Goal: Information Seeking & Learning: Check status

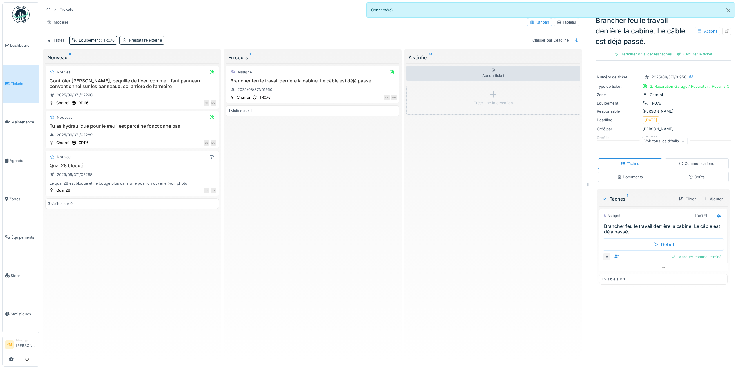
click at [138, 38] on div "Prestataire externe" at bounding box center [145, 40] width 33 height 6
click at [111, 41] on span ": TR076" at bounding box center [107, 40] width 15 height 4
click at [124, 54] on div "Supprimer" at bounding box center [131, 56] width 30 height 8
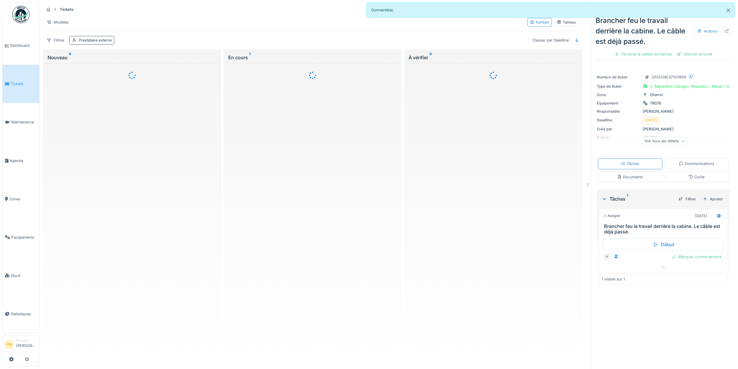
click at [105, 41] on div "Prestataire externe" at bounding box center [95, 40] width 33 height 6
click at [107, 65] on div "Prestataire externe" at bounding box center [97, 68] width 45 height 6
type externe_E3MjE "*"
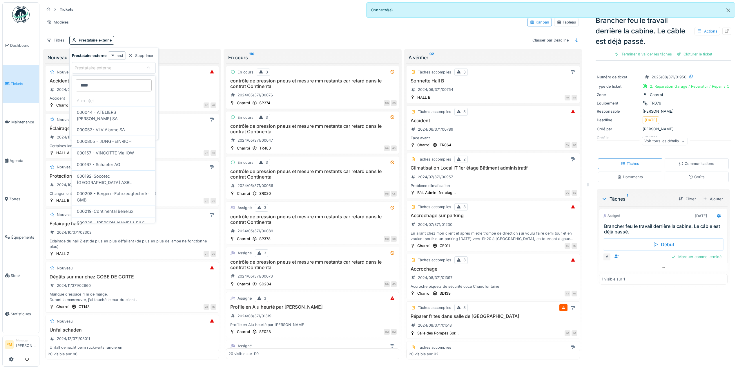
click at [105, 86] on externe_E3MjE "****" at bounding box center [114, 85] width 76 height 12
type externe_E3MjE "*****"
click at [109, 113] on span "000258-Philips SA Krone" at bounding box center [102, 112] width 50 height 6
type input "*****"
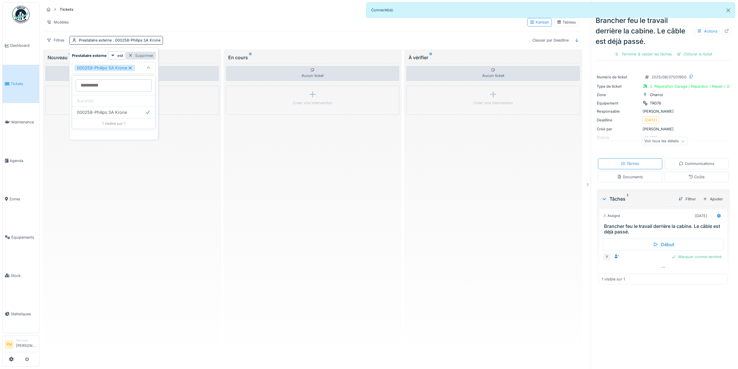
click at [135, 52] on div "Supprimer" at bounding box center [141, 56] width 30 height 8
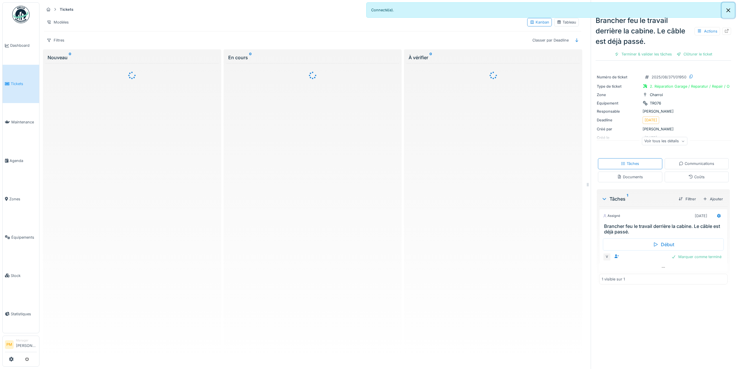
click at [729, 12] on button "Close" at bounding box center [728, 10] width 13 height 15
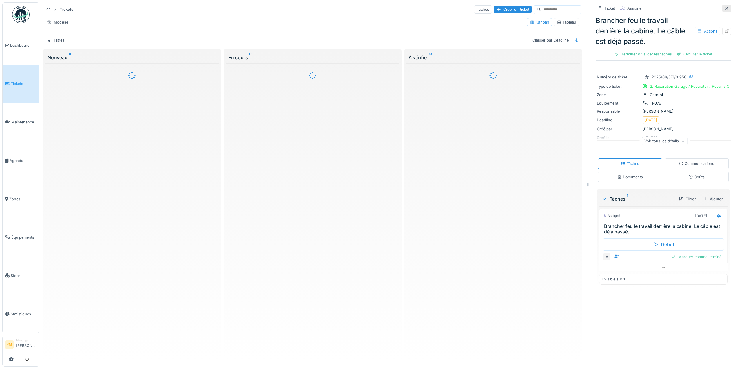
click at [723, 9] on div at bounding box center [727, 8] width 9 height 7
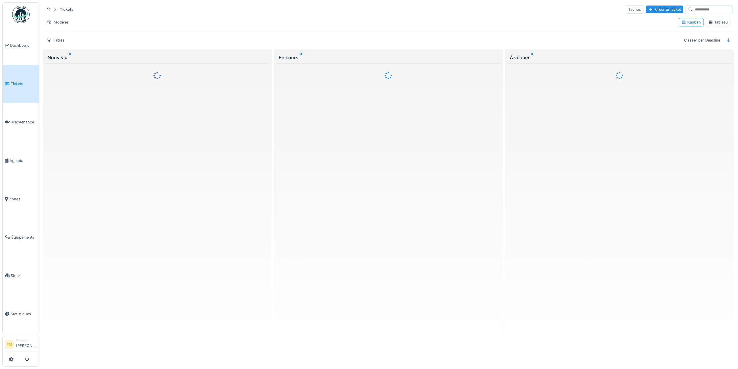
click at [263, 37] on div "Filtres Classer par Deadline" at bounding box center [388, 40] width 689 height 8
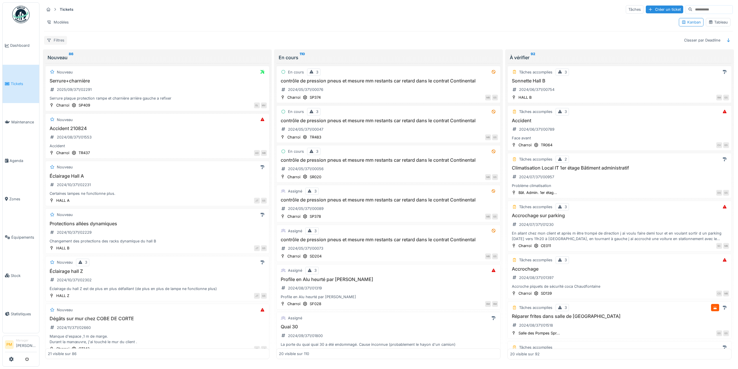
click at [59, 38] on div "Filtres" at bounding box center [55, 40] width 23 height 8
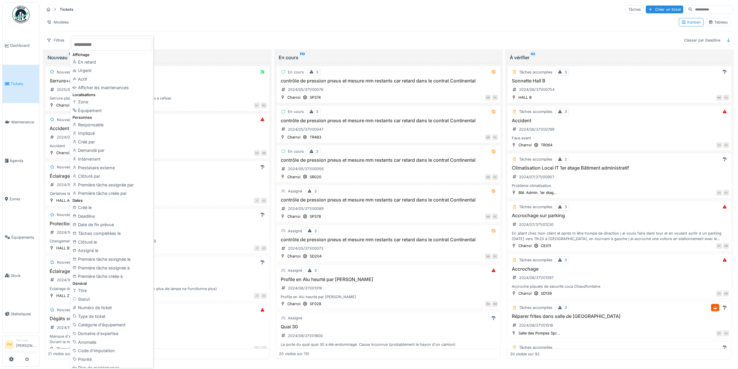
click at [693, 7] on input at bounding box center [713, 10] width 40 height 8
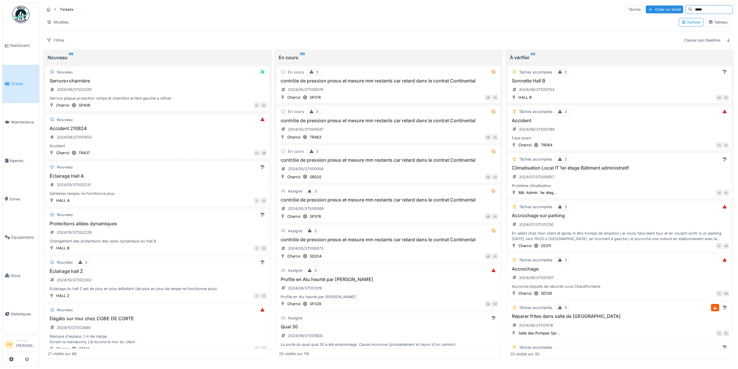
type input "*****"
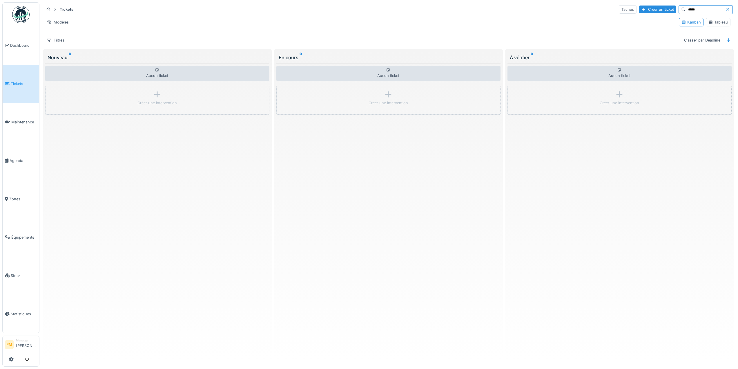
click at [726, 8] on icon at bounding box center [728, 10] width 5 height 4
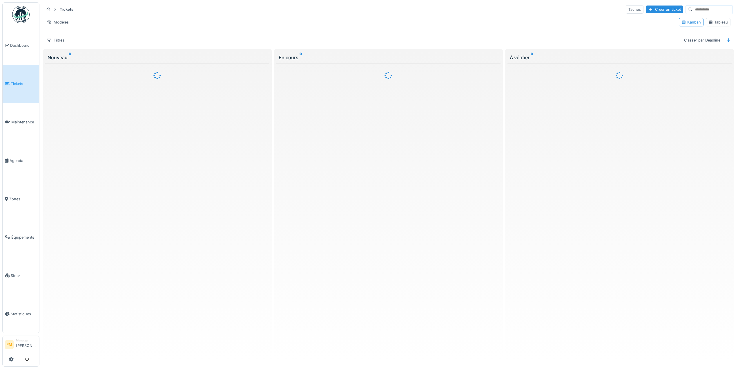
click at [719, 9] on input at bounding box center [713, 10] width 40 height 8
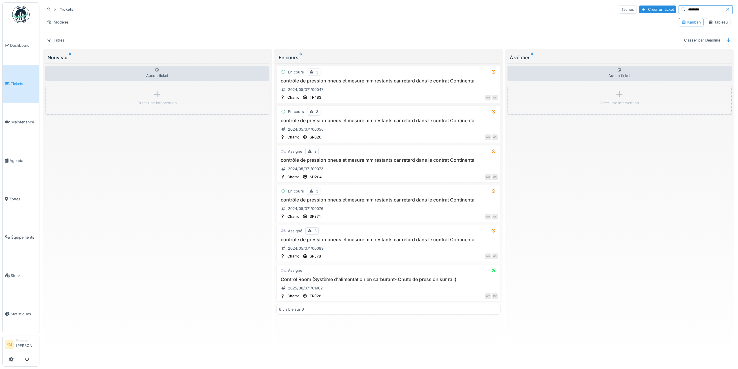
drag, startPoint x: 701, startPoint y: 8, endPoint x: 642, endPoint y: 19, distance: 60.1
click at [643, 19] on div "Tickets Tâches Créer un ticket ******** Modèles Kanban Tableau Filtres Classer …" at bounding box center [389, 24] width 694 height 45
type input "******"
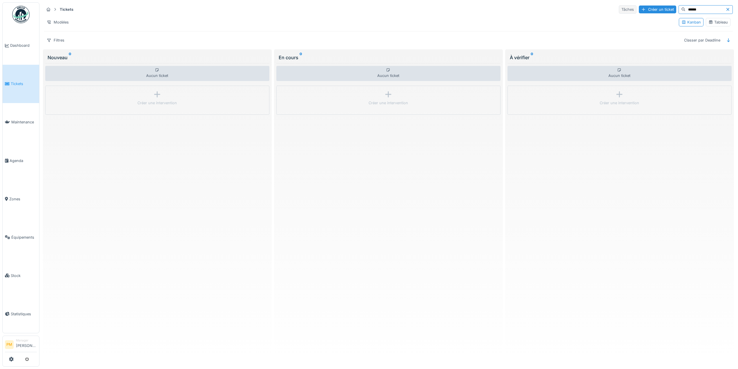
drag, startPoint x: 697, startPoint y: 11, endPoint x: 611, endPoint y: 9, distance: 86.2
click at [619, 9] on div "Tâches Créer un ticket ******" at bounding box center [676, 9] width 114 height 9
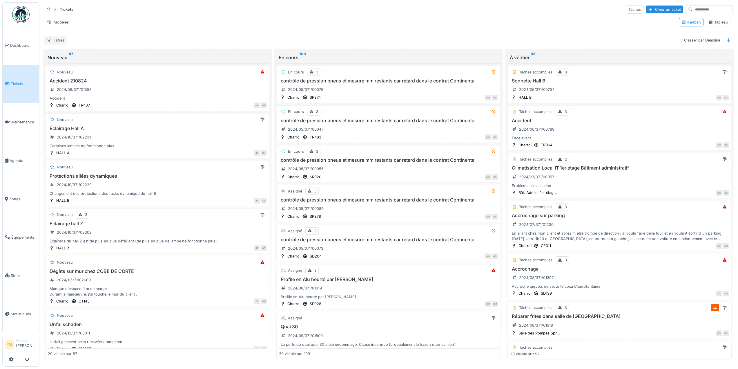
click at [63, 38] on div "Filtres" at bounding box center [55, 40] width 23 height 8
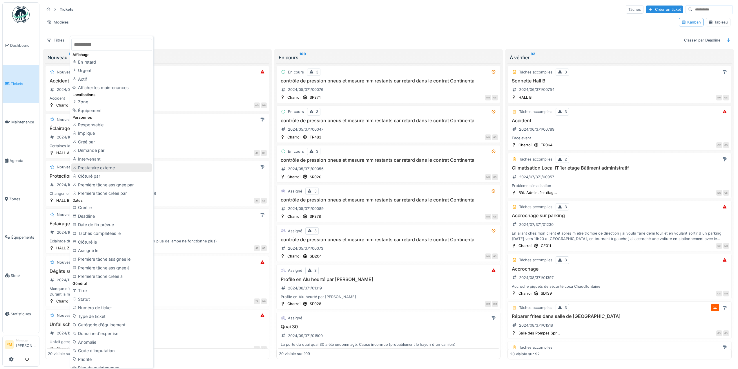
click at [106, 165] on div "Prestataire externe" at bounding box center [111, 167] width 81 height 9
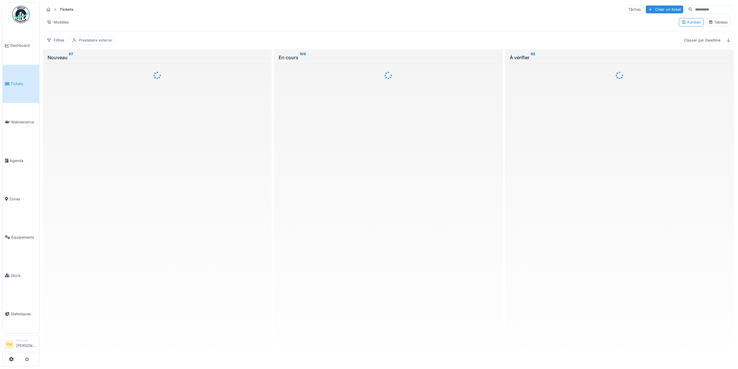
click at [98, 40] on div "Prestataire externe" at bounding box center [95, 40] width 33 height 6
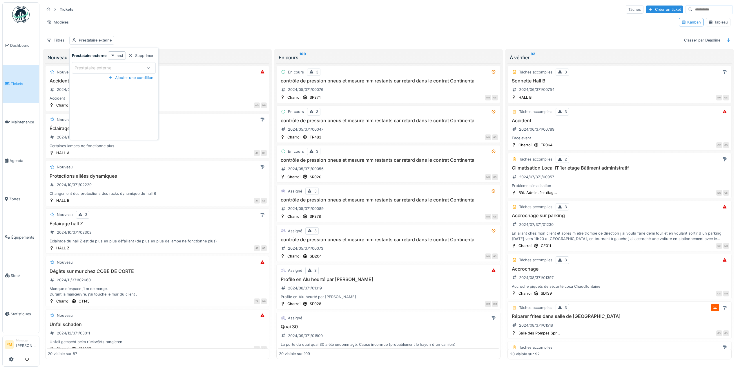
click at [95, 69] on div "Prestataire externe" at bounding box center [97, 68] width 45 height 6
type externe_gzOTY "***"
click at [112, 117] on span "10093-Hansa Flex Hydraulics NV/SA" at bounding box center [114, 115] width 74 height 12
type input "*****"
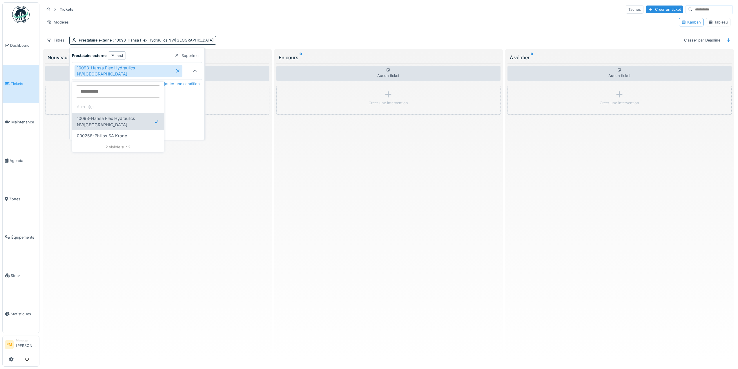
click at [125, 122] on div "10093-Hansa Flex Hydraulics NV/SA" at bounding box center [118, 121] width 92 height 17
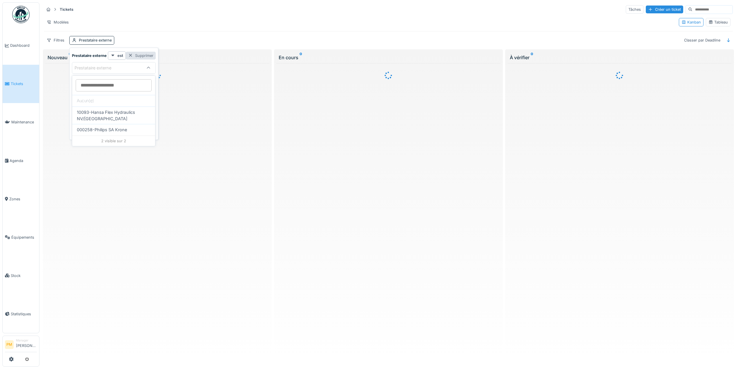
click at [136, 55] on div "Supprimer" at bounding box center [141, 56] width 30 height 8
click at [67, 42] on div "Filtres" at bounding box center [55, 40] width 23 height 8
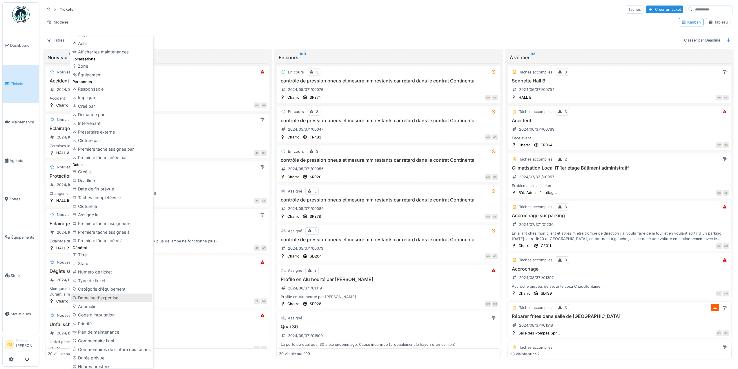
scroll to position [7, 0]
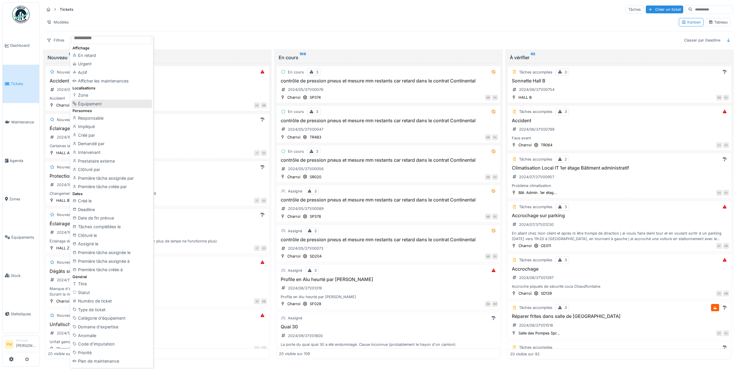
click at [115, 105] on div "Équipement" at bounding box center [111, 104] width 81 height 9
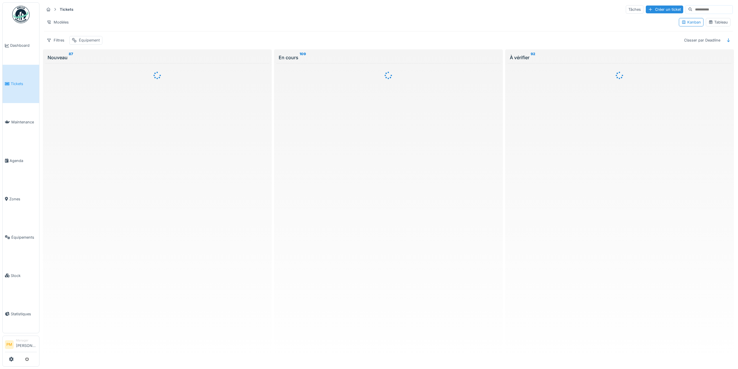
click at [93, 39] on div "Équipement" at bounding box center [89, 40] width 21 height 6
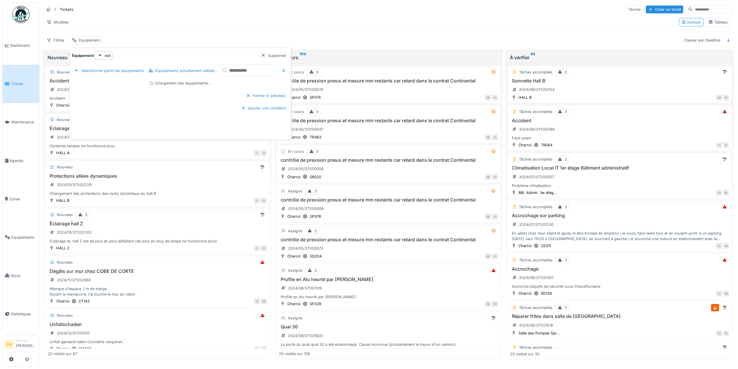
click at [261, 71] on input "text" at bounding box center [247, 70] width 61 height 12
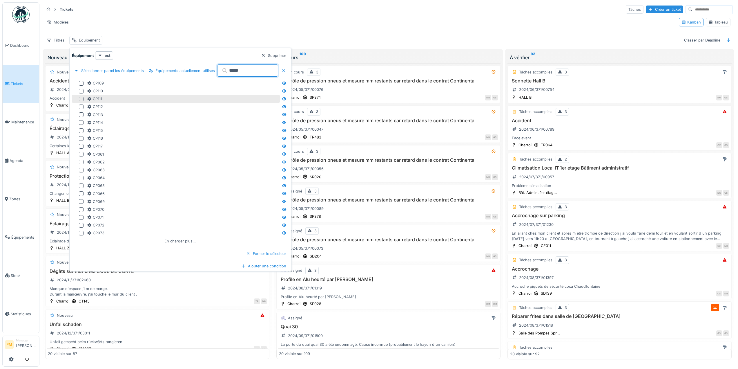
type input "*****"
click at [82, 100] on div at bounding box center [81, 99] width 5 height 5
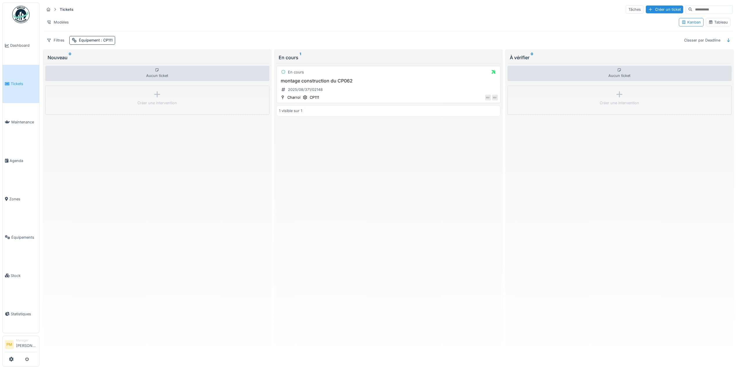
click at [348, 79] on h3 "montage construction du CP062" at bounding box center [388, 81] width 219 height 6
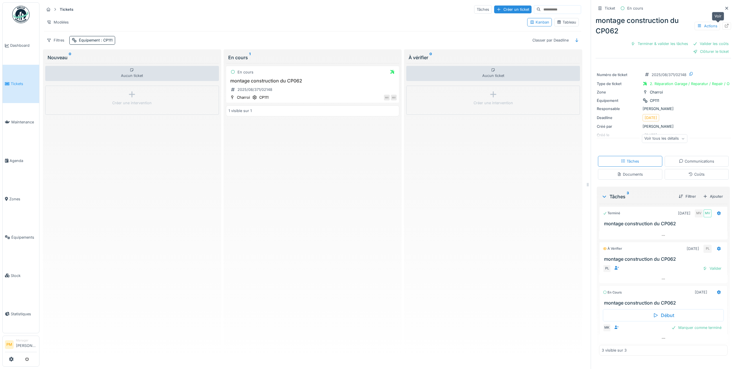
click at [725, 25] on icon at bounding box center [727, 26] width 4 height 4
click at [561, 7] on input at bounding box center [561, 10] width 40 height 8
click at [480, 175] on div "Aucun ticket Créer une intervention" at bounding box center [493, 211] width 174 height 296
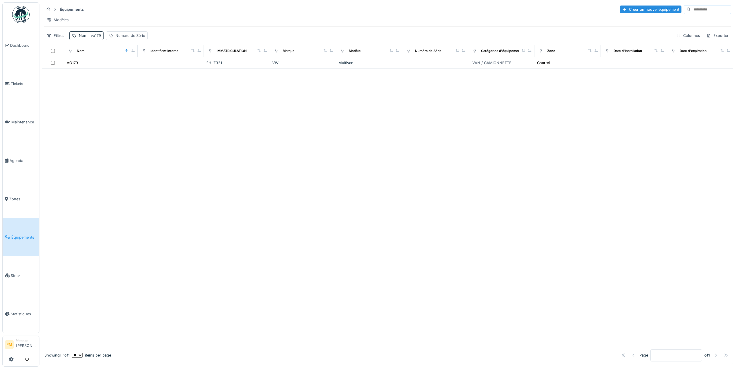
click at [87, 38] on span ": vo179" at bounding box center [94, 35] width 14 height 4
click at [252, 147] on div at bounding box center [387, 208] width 691 height 278
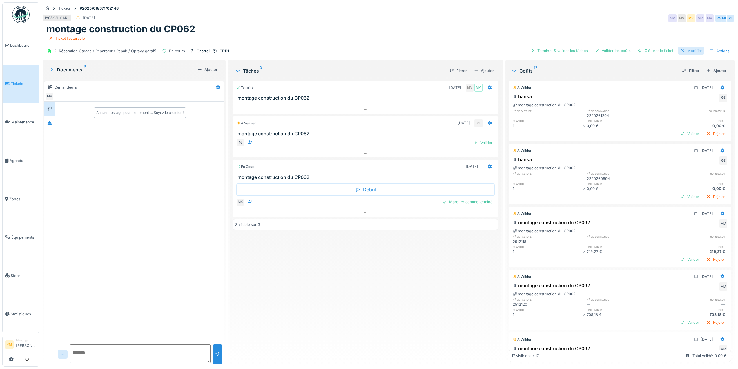
click at [692, 52] on div "Modifier" at bounding box center [691, 51] width 26 height 8
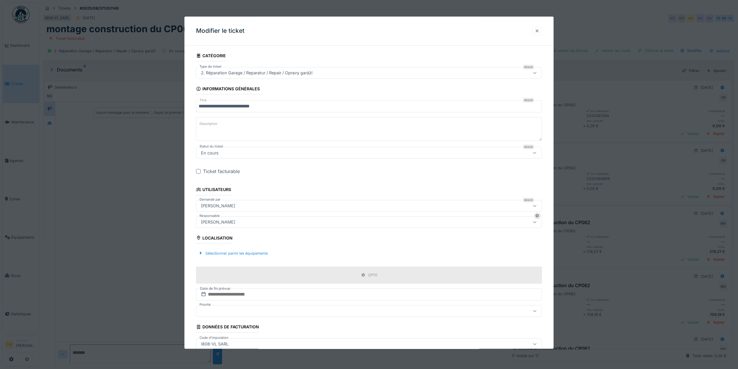
click at [540, 31] on div at bounding box center [537, 31] width 5 height 6
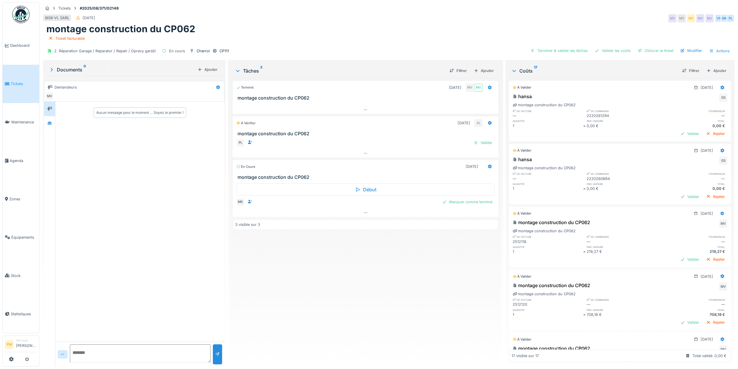
click at [133, 187] on div "Aucun message pour le moment … Soyez le premier !" at bounding box center [139, 222] width 169 height 240
click at [29, 82] on span "Tickets" at bounding box center [24, 84] width 26 height 6
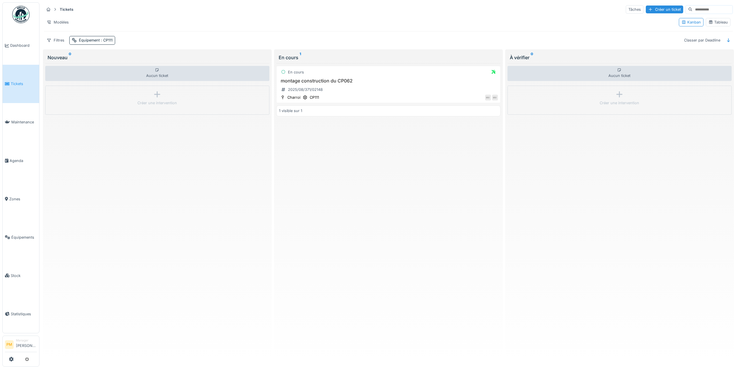
click at [414, 192] on div "En cours montage construction du CP062 2025/08/371/02148 Charroi CP111 MV MV 1 …" at bounding box center [388, 211] width 224 height 296
click at [99, 39] on div "Équipement : CP111" at bounding box center [96, 40] width 34 height 6
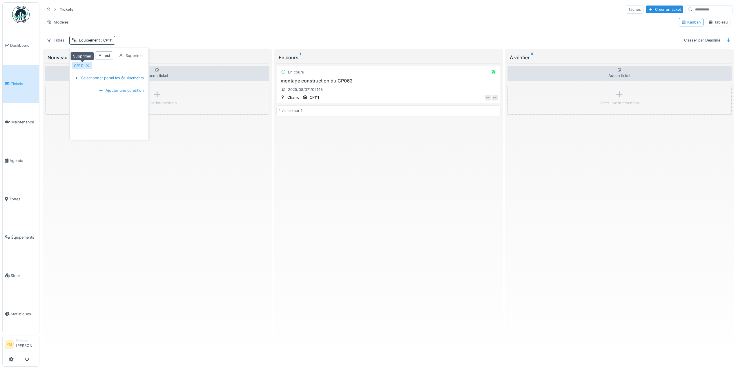
click at [87, 66] on icon at bounding box center [88, 66] width 5 height 4
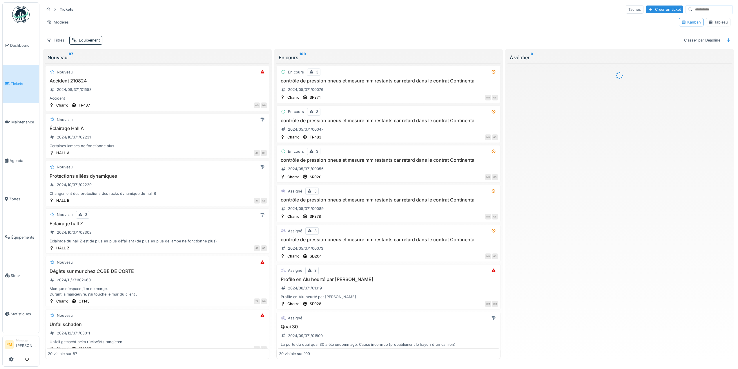
click at [154, 32] on div "Tickets Tâches Créer un ticket Modèles Kanban Tableau Filtres Équipement Classe…" at bounding box center [389, 24] width 694 height 45
click at [63, 39] on div "Filtres" at bounding box center [55, 40] width 23 height 8
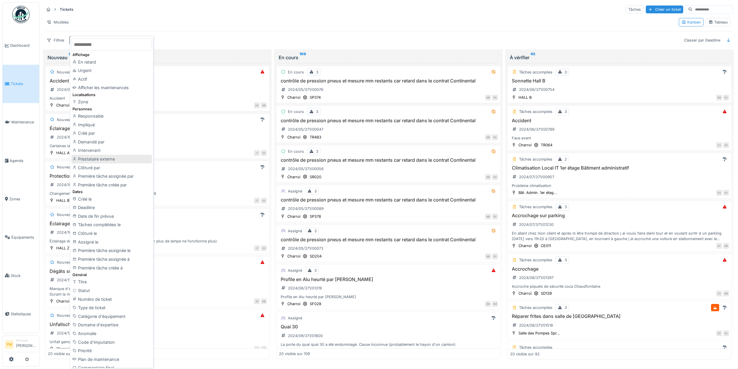
click at [104, 158] on div "Prestataire externe" at bounding box center [111, 159] width 81 height 9
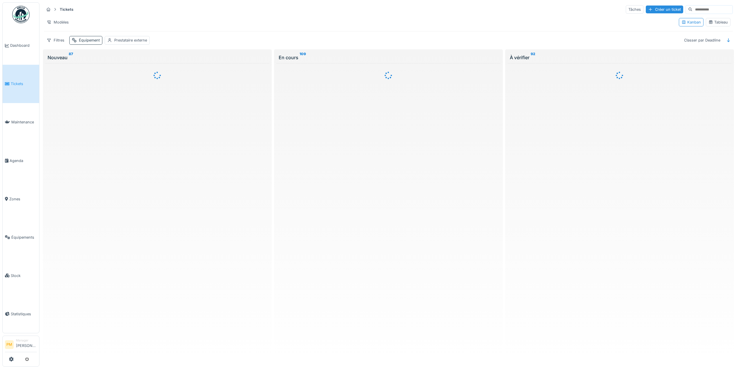
click at [88, 40] on div "Équipement" at bounding box center [89, 40] width 21 height 6
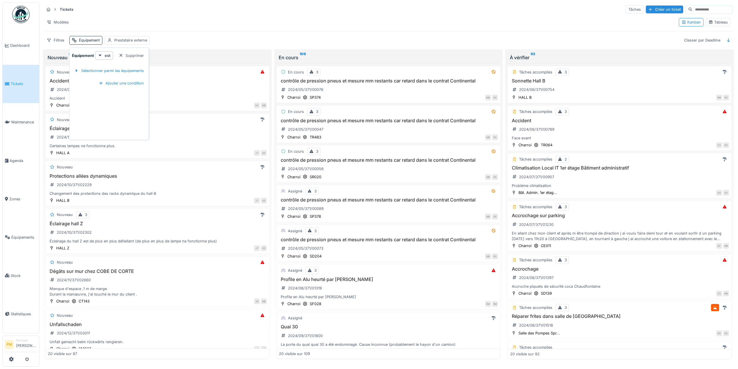
click at [227, 21] on div "Modèles" at bounding box center [359, 22] width 630 height 8
click at [99, 35] on div "Tickets Tâches Créer un ticket Modèles Kanban Tableau Filtres Équipement Presta…" at bounding box center [389, 24] width 694 height 45
click at [96, 42] on div "Équipement" at bounding box center [89, 40] width 21 height 6
click at [102, 71] on div "Sélectionner parmi les équipements" at bounding box center [109, 71] width 74 height 8
click at [270, 64] on div at bounding box center [252, 70] width 71 height 15
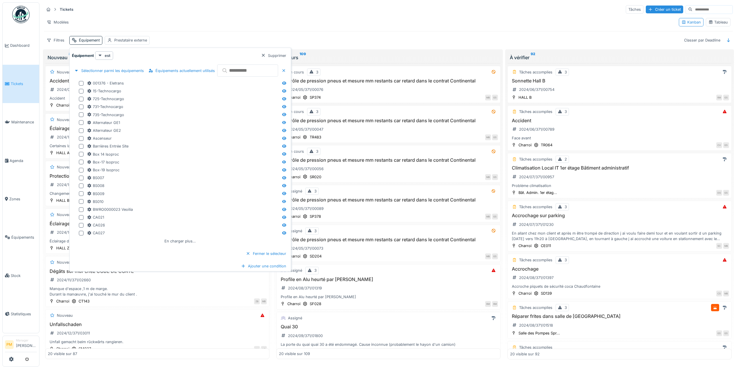
click at [267, 66] on input "text" at bounding box center [247, 70] width 61 height 12
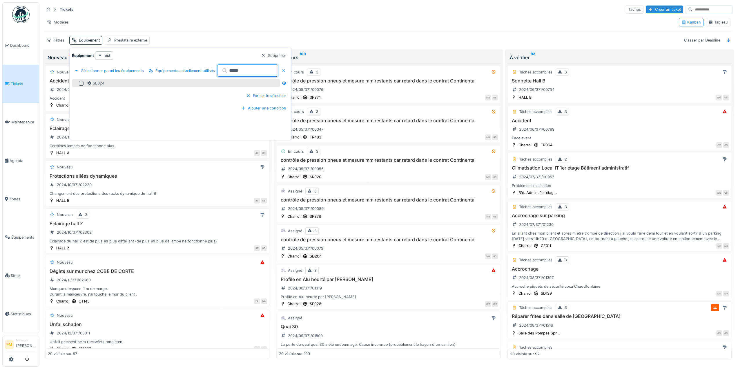
type input "*****"
click at [80, 84] on div at bounding box center [81, 83] width 5 height 5
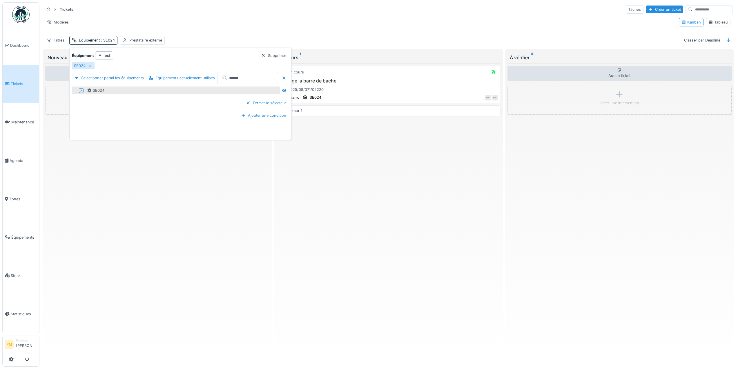
click at [399, 173] on div "En cours change la barre de bache 2025/09/371/02220 Charroi SE024 MV MV 1 visib…" at bounding box center [388, 211] width 224 height 296
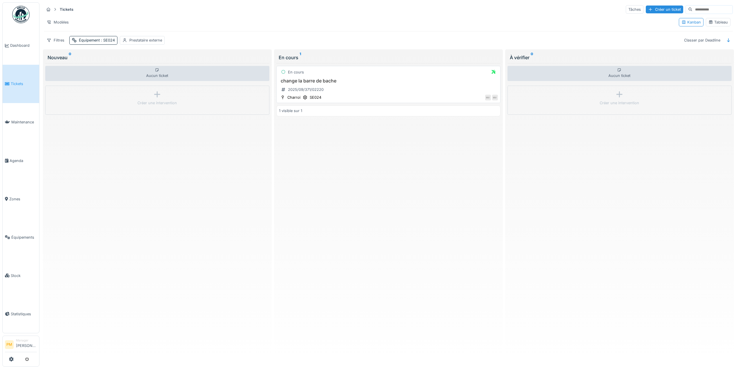
click at [340, 77] on div "En cours change la barre de bache 2025/09/371/02220 Charroi SE024 MV MV" at bounding box center [388, 84] width 224 height 37
click at [437, 93] on div "change la barre de bache 2025/09/371/02220" at bounding box center [388, 86] width 219 height 16
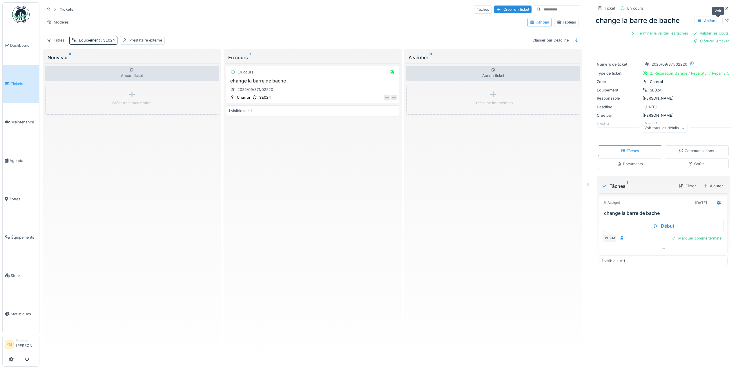
click at [725, 21] on icon at bounding box center [727, 21] width 5 height 4
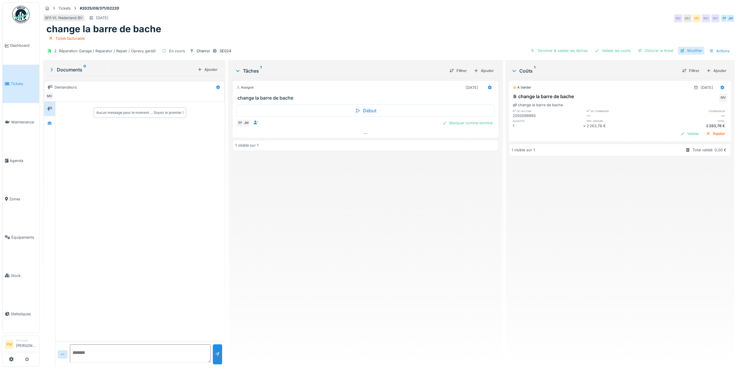
click at [681, 51] on div at bounding box center [683, 51] width 5 height 6
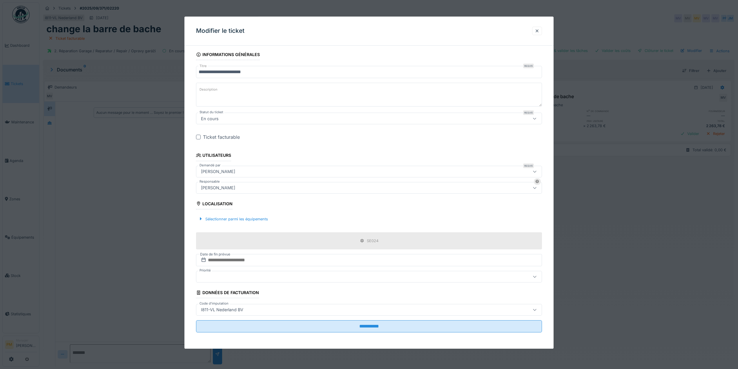
scroll to position [4, 0]
click at [539, 30] on div at bounding box center [537, 31] width 5 height 6
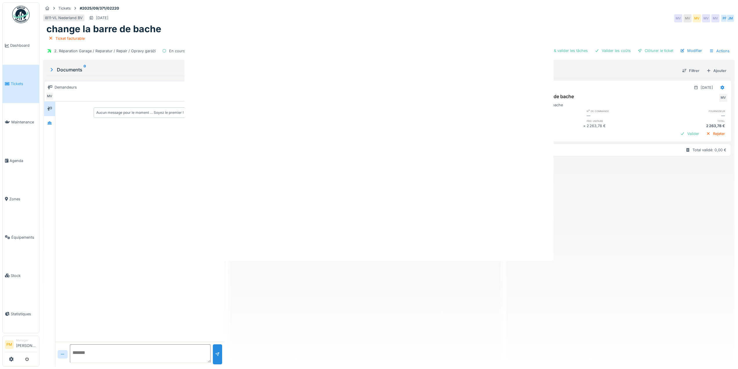
scroll to position [0, 0]
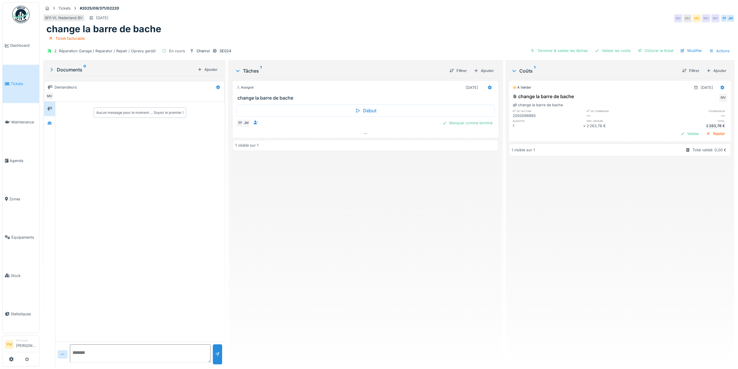
click at [461, 249] on div "Assigné [DATE] change la barre de bache Début PF JM Marquer comme terminé 1 vis…" at bounding box center [366, 220] width 266 height 284
click at [377, 50] on div "2. Réparation Garage / Reparatur / Repair / Opravy garáží En cours Charroi SE02…" at bounding box center [389, 50] width 692 height 13
